Goal: Task Accomplishment & Management: Manage account settings

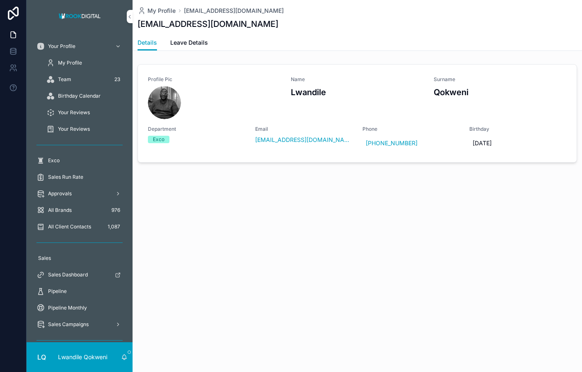
click at [84, 211] on div "All Brands 976" at bounding box center [79, 210] width 86 height 13
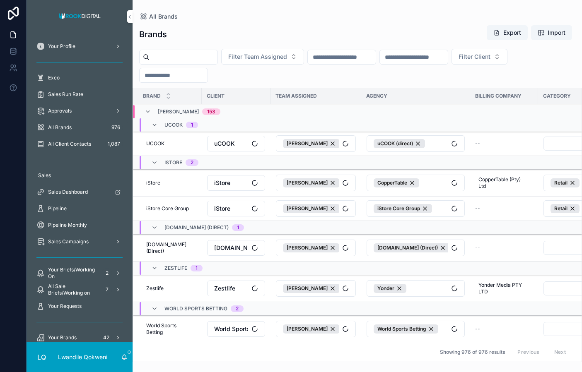
click at [75, 115] on div "Approvals" at bounding box center [79, 110] width 86 height 13
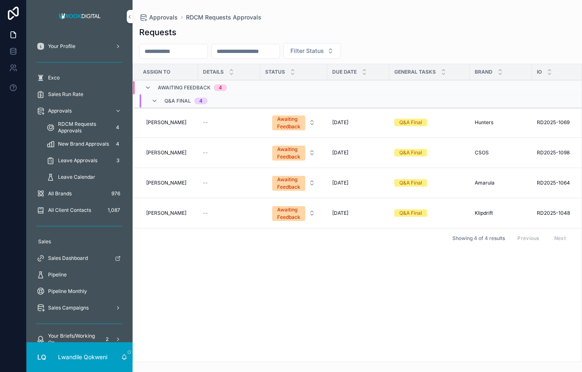
click at [101, 126] on span "RDCM Requests Approvals" at bounding box center [83, 127] width 51 height 13
click at [97, 143] on span "New Brand Approvals" at bounding box center [83, 144] width 51 height 7
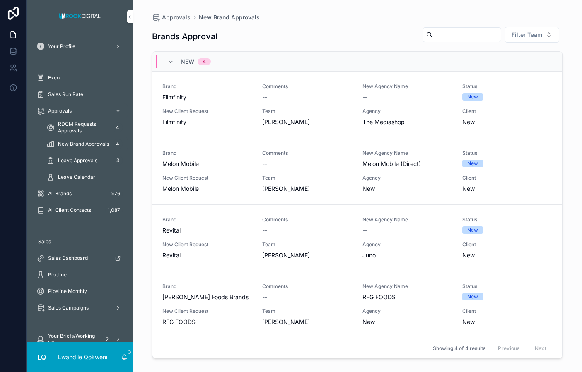
click at [337, 303] on div "Brand [PERSON_NAME] Foods Brands Comments -- New Agency Name RFG FOODS Status N…" at bounding box center [357, 304] width 390 height 43
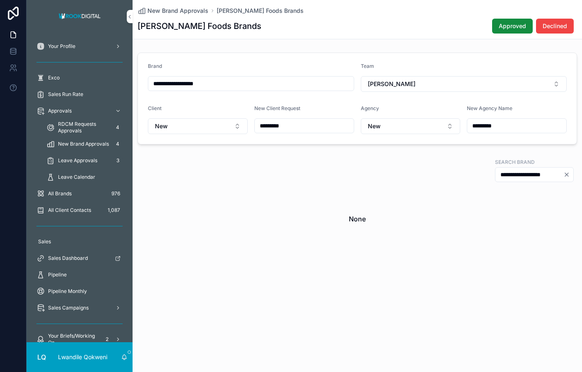
click at [503, 26] on span "Approved" at bounding box center [511, 26] width 27 height 8
click at [74, 144] on span "New Brand Approvals" at bounding box center [83, 144] width 51 height 7
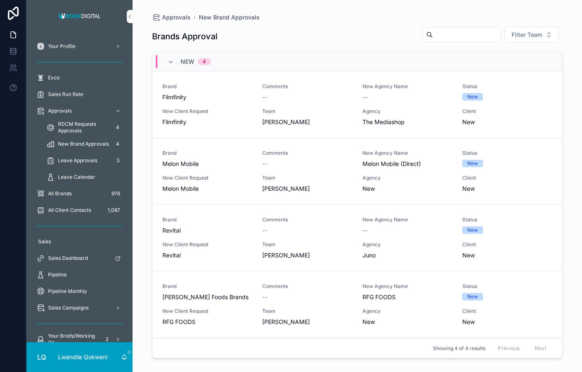
click at [338, 122] on div "[PERSON_NAME]" at bounding box center [307, 122] width 90 height 8
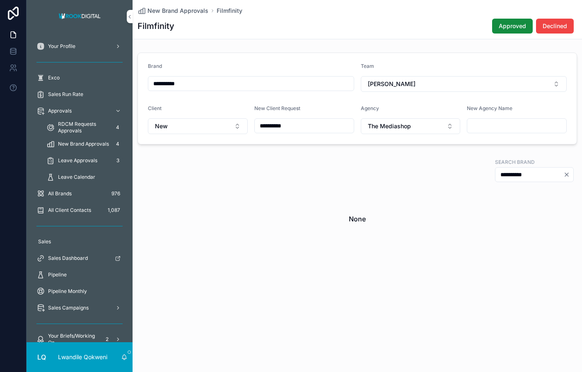
click at [500, 27] on span "Approved" at bounding box center [511, 26] width 27 height 8
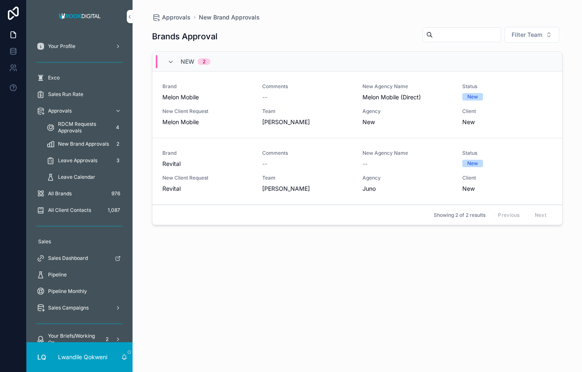
click at [231, 115] on div "New Client Request Melon Mobile" at bounding box center [207, 117] width 90 height 18
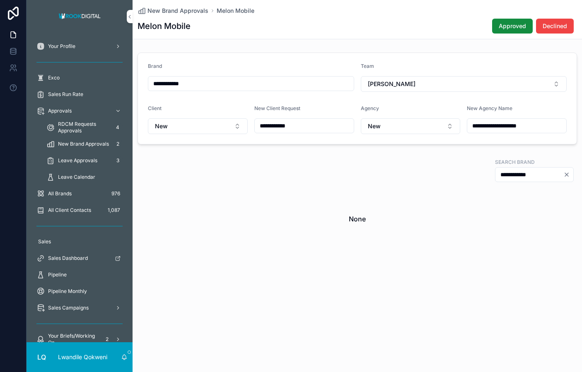
click at [516, 22] on button "Approved" at bounding box center [512, 26] width 41 height 15
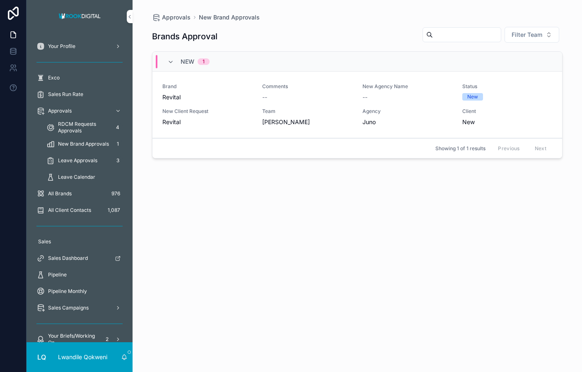
click at [428, 107] on div "Brand Revital Comments -- New Agency Name -- Status New New Client Request Revi…" at bounding box center [357, 104] width 390 height 43
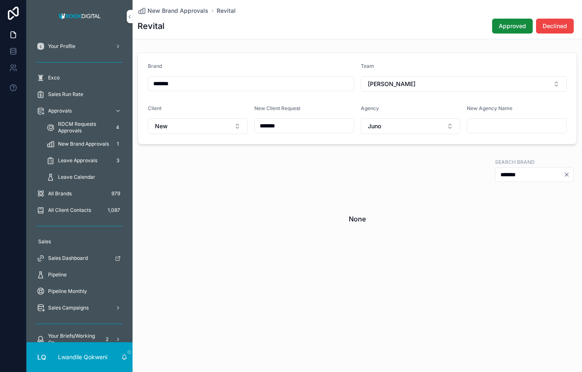
click at [520, 30] on span "Approved" at bounding box center [511, 26] width 27 height 8
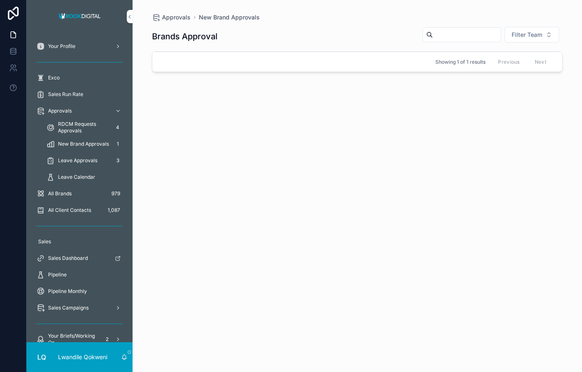
click at [89, 162] on span "Leave Approvals" at bounding box center [77, 160] width 39 height 7
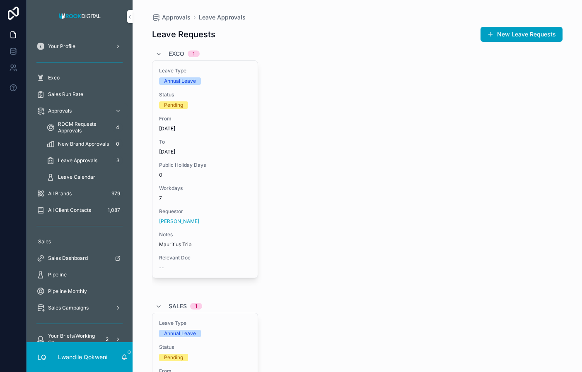
click at [92, 126] on span "RDCM Requests Approvals" at bounding box center [83, 127] width 51 height 13
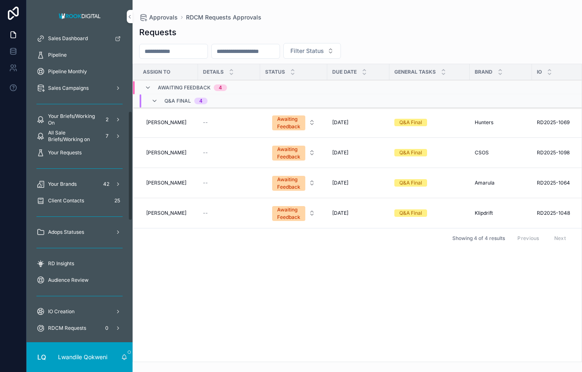
scroll to position [222, 0]
